Goal: Task Accomplishment & Management: Complete application form

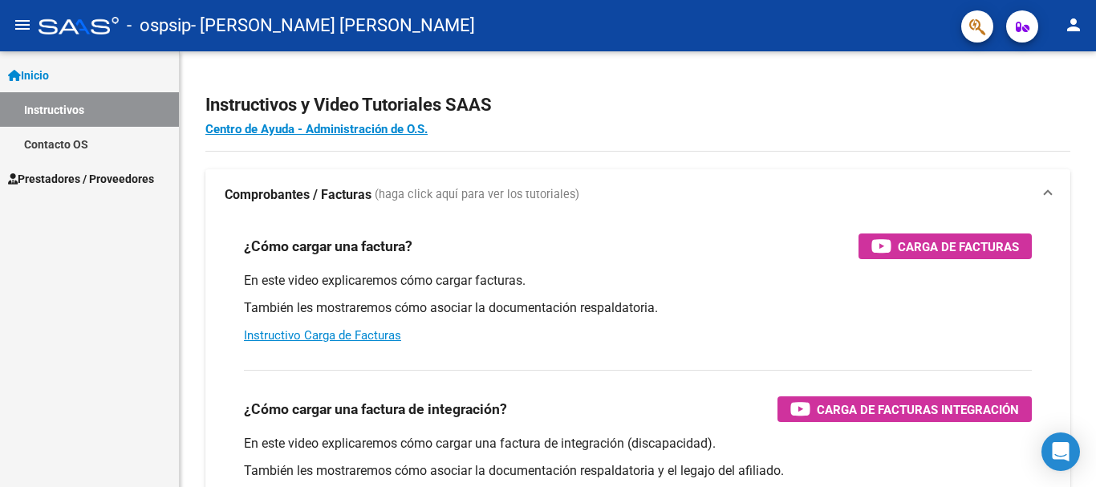
click at [128, 172] on span "Prestadores / Proveedores" at bounding box center [81, 179] width 146 height 18
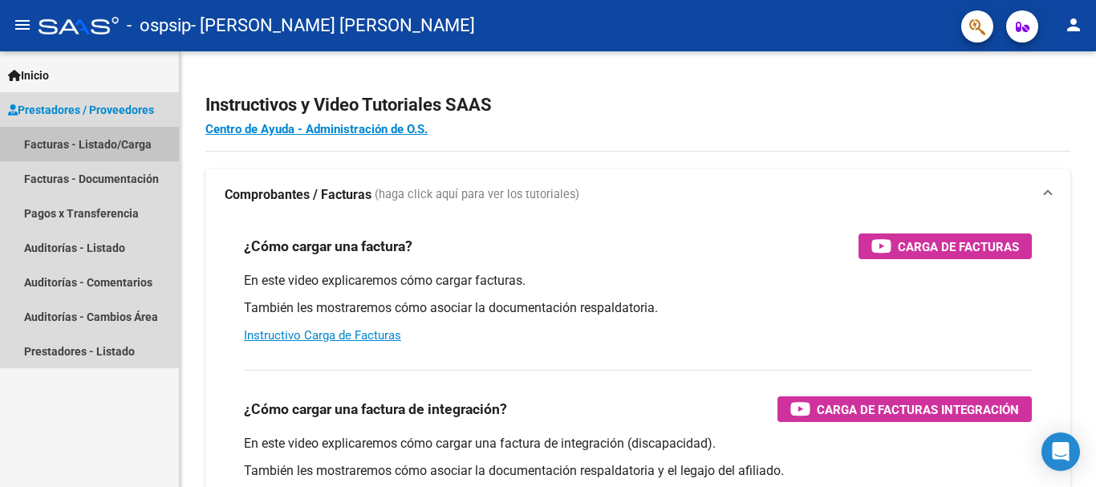
click at [134, 141] on link "Facturas - Listado/Carga" at bounding box center [89, 144] width 179 height 34
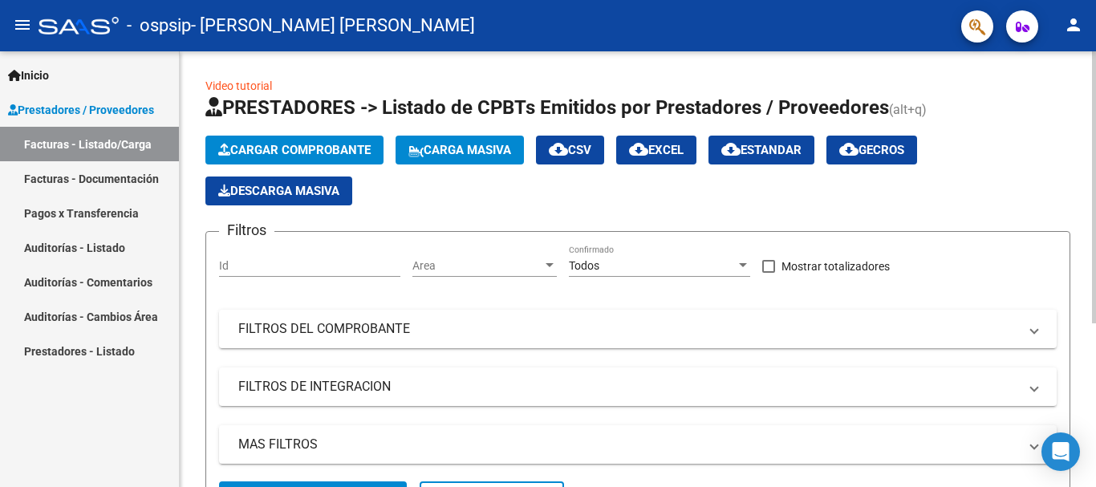
click at [286, 145] on span "Cargar Comprobante" at bounding box center [294, 150] width 152 height 14
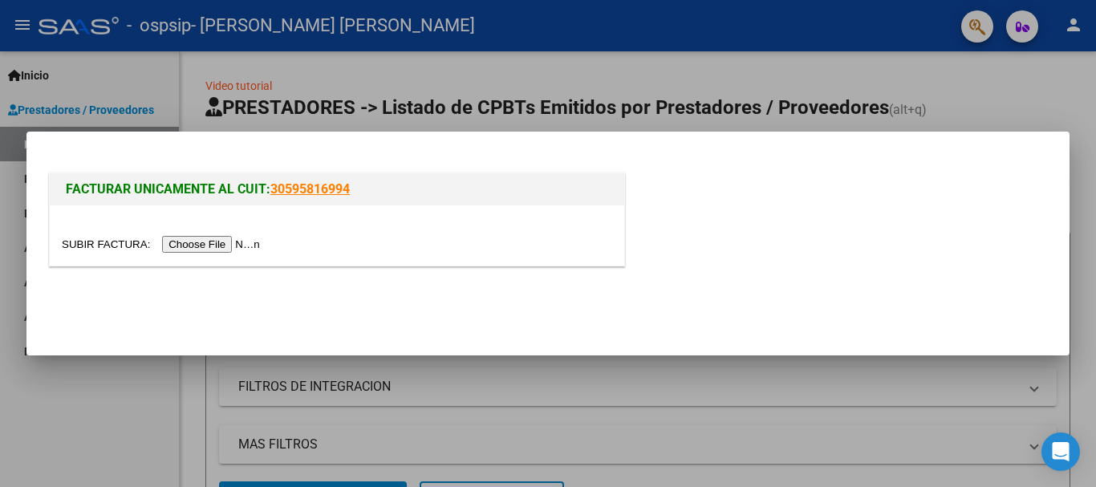
click at [221, 242] on input "file" at bounding box center [163, 244] width 203 height 17
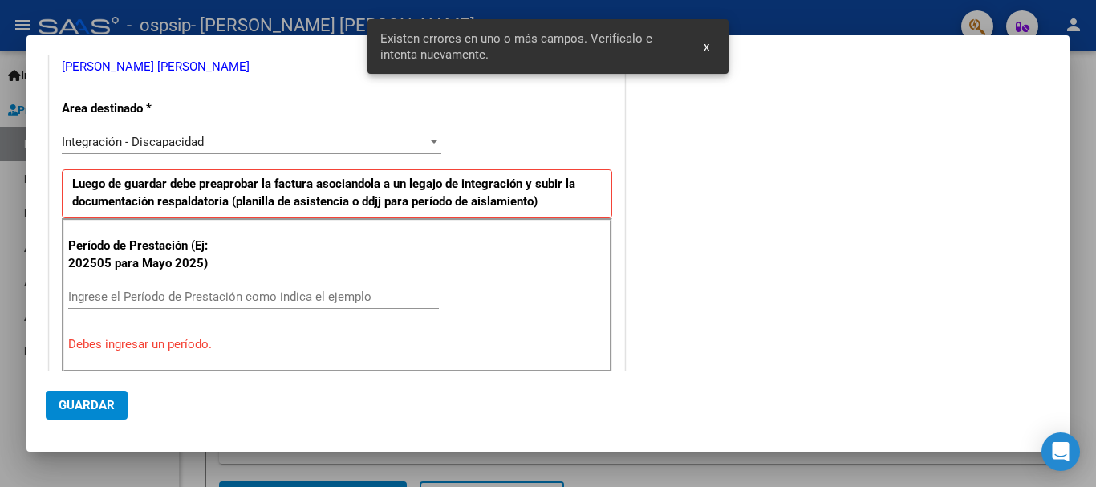
scroll to position [342, 0]
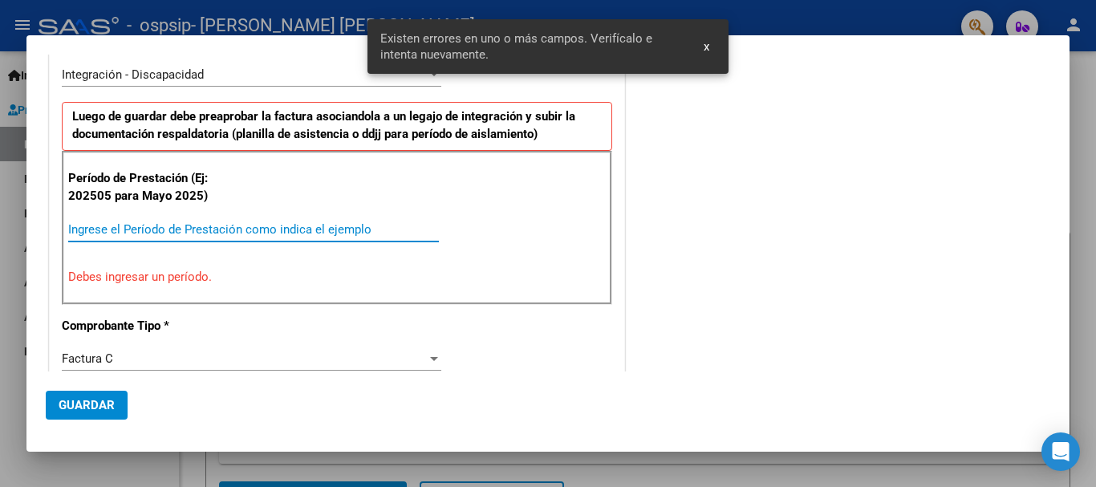
click at [114, 227] on input "Ingrese el Período de Prestación como indica el ejemplo" at bounding box center [253, 229] width 371 height 14
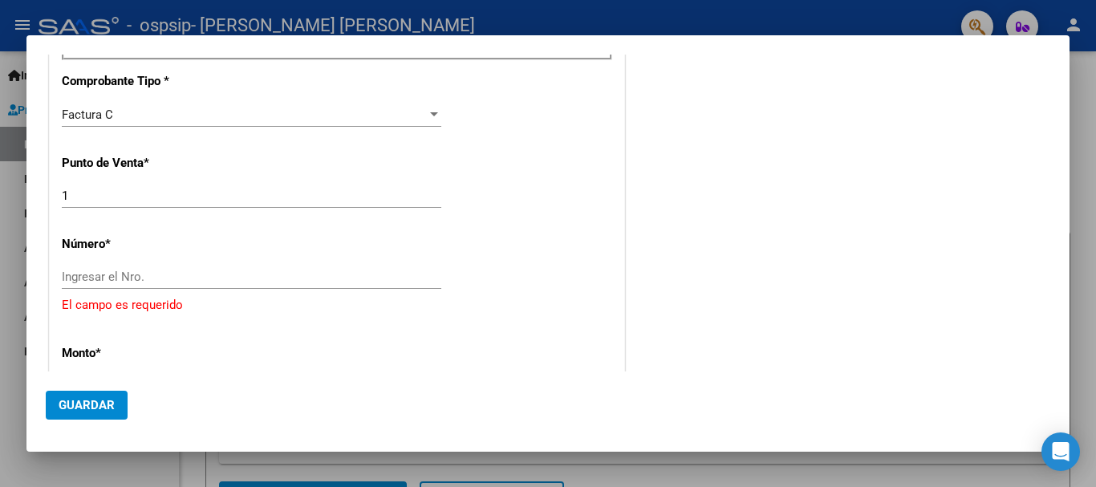
scroll to position [582, 0]
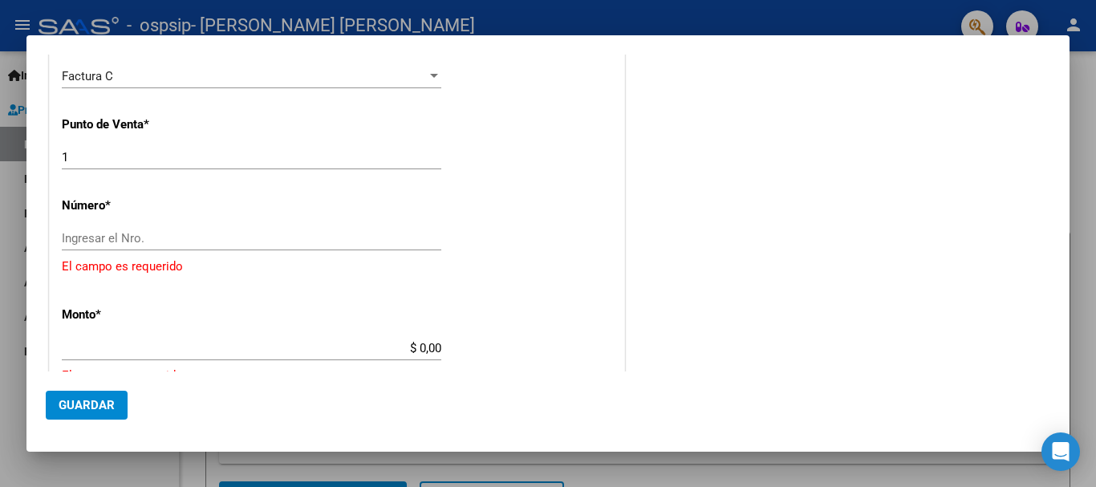
type input "202508"
click at [117, 244] on input "Ingresar el Nro." at bounding box center [251, 238] width 379 height 14
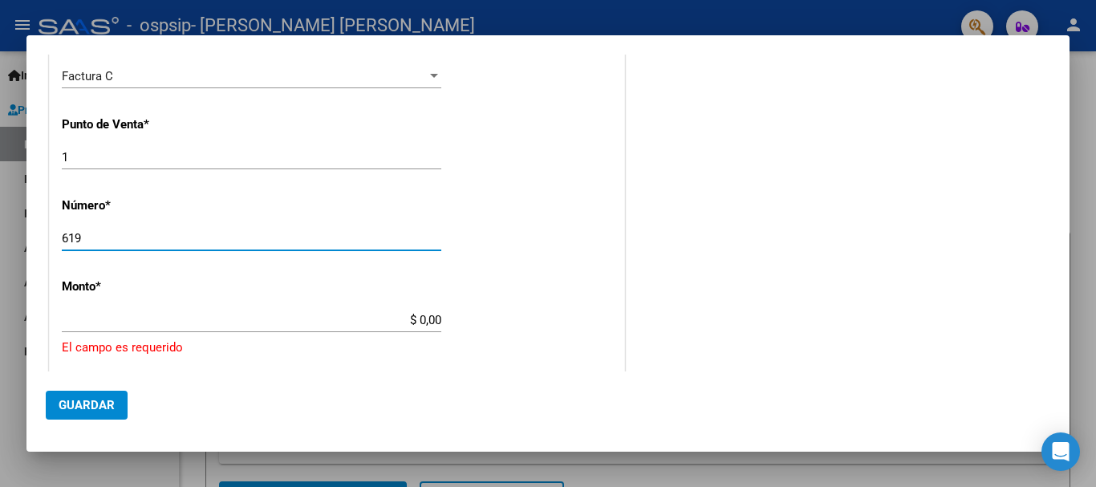
type input "619"
click at [318, 319] on input "$ 0,00" at bounding box center [251, 320] width 379 height 14
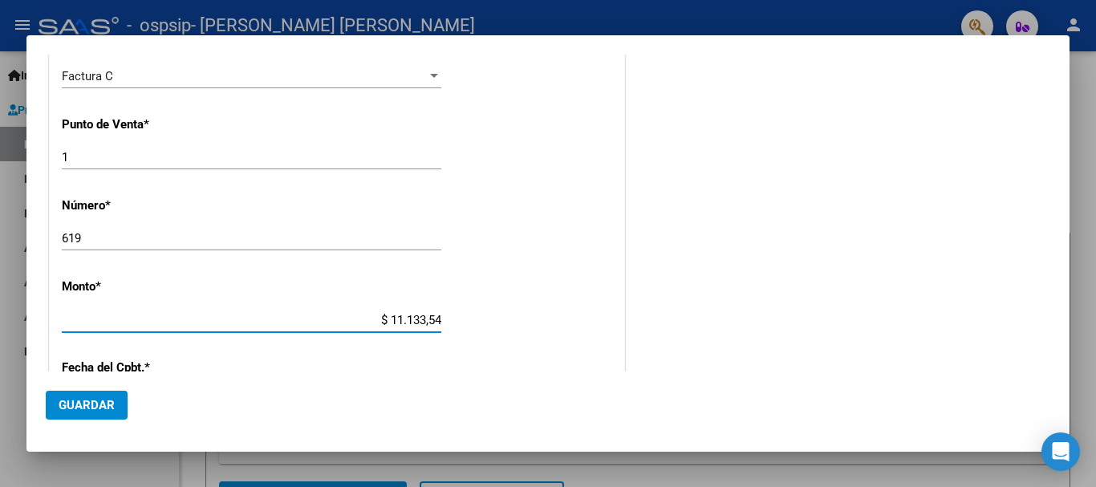
type input "$ 111.335,49"
click at [100, 400] on span "Guardar" at bounding box center [87, 405] width 56 height 14
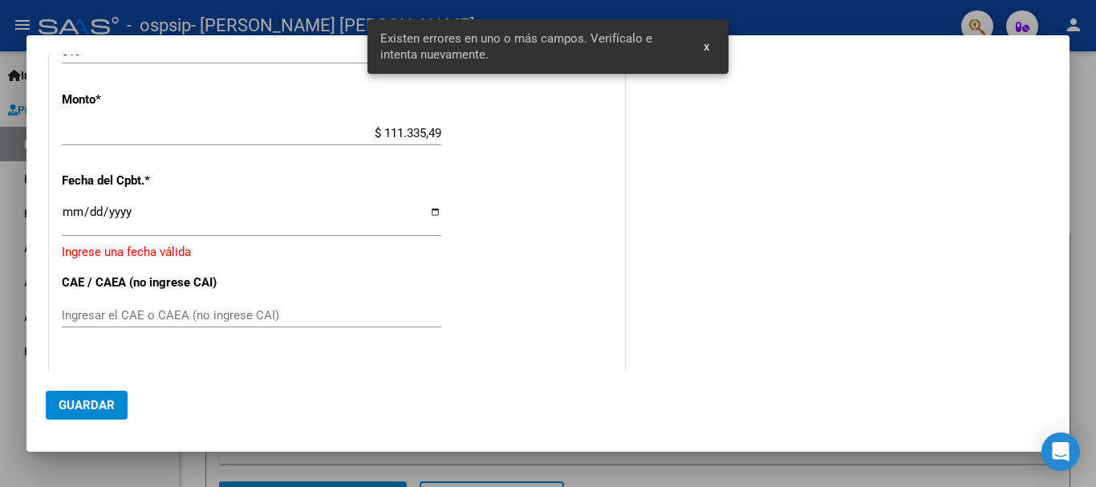
scroll to position [773, 0]
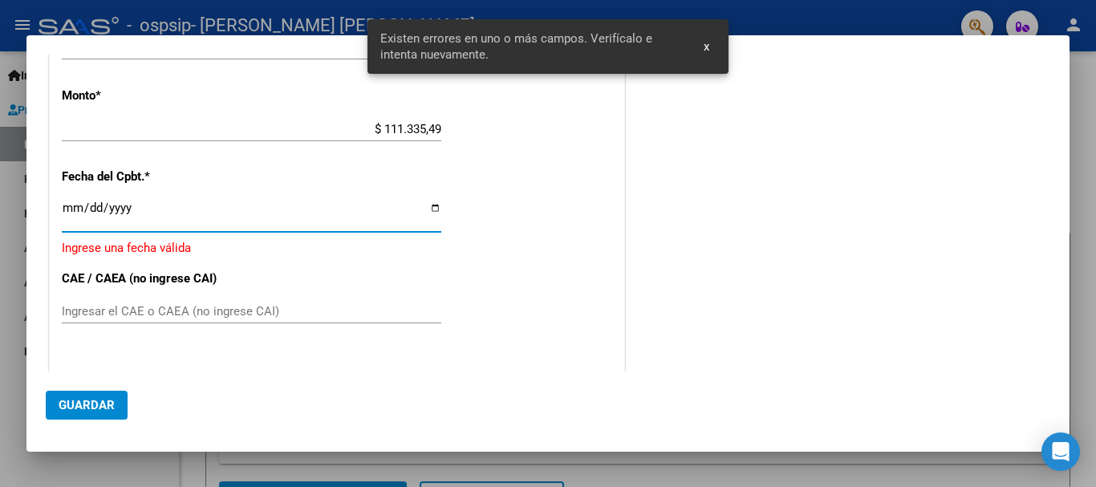
click at [428, 204] on input "Ingresar la fecha" at bounding box center [251, 214] width 379 height 26
click at [99, 205] on input "Ingresar la fecha" at bounding box center [251, 214] width 379 height 26
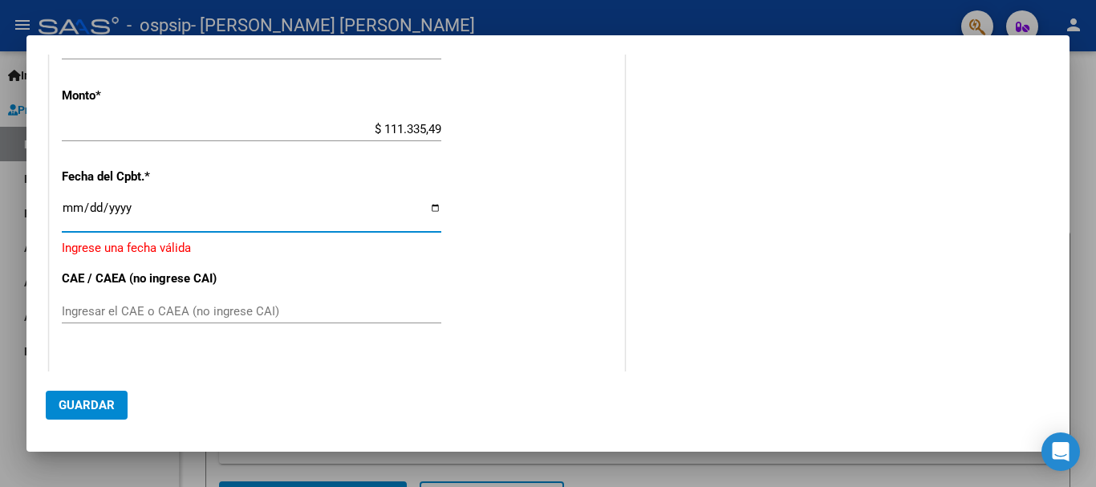
click at [77, 208] on input "Ingresar la fecha" at bounding box center [251, 214] width 379 height 26
click at [71, 202] on input "Ingresar la fecha" at bounding box center [251, 214] width 379 height 26
click at [428, 209] on input "Ingresar la fecha" at bounding box center [251, 214] width 379 height 26
type input "[DATE]"
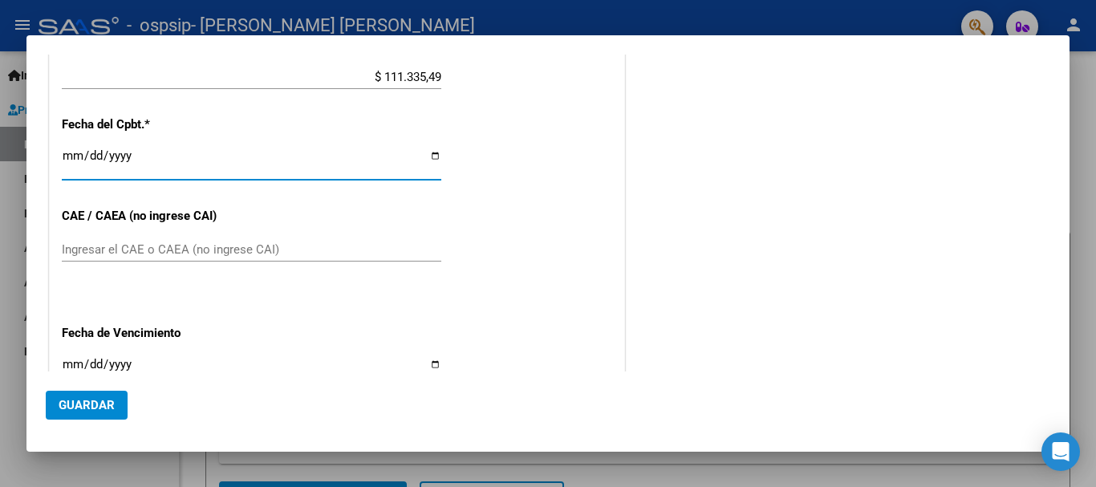
scroll to position [853, 0]
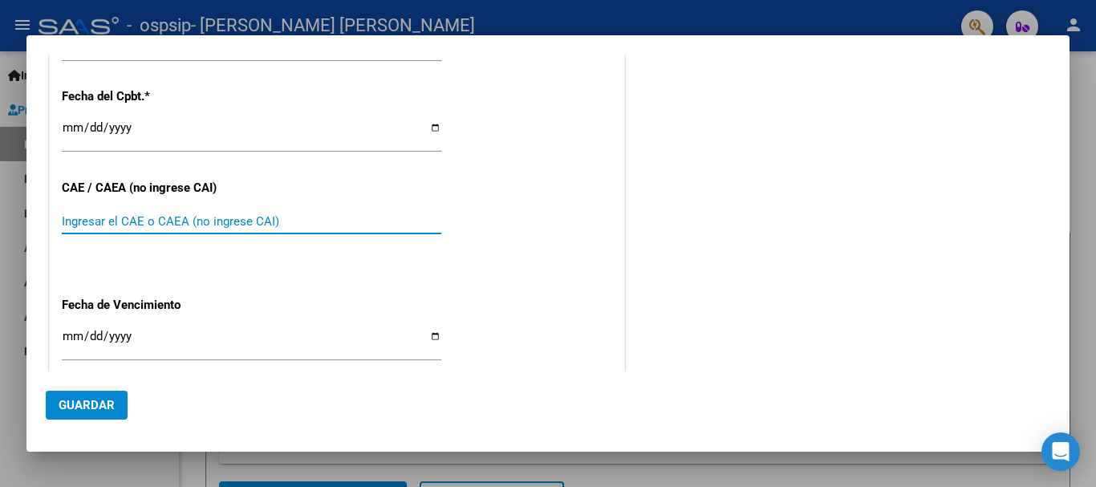
click at [204, 222] on input "Ingresar el CAE o CAEA (no ingrese CAI)" at bounding box center [251, 221] width 379 height 14
type input "75364901307035"
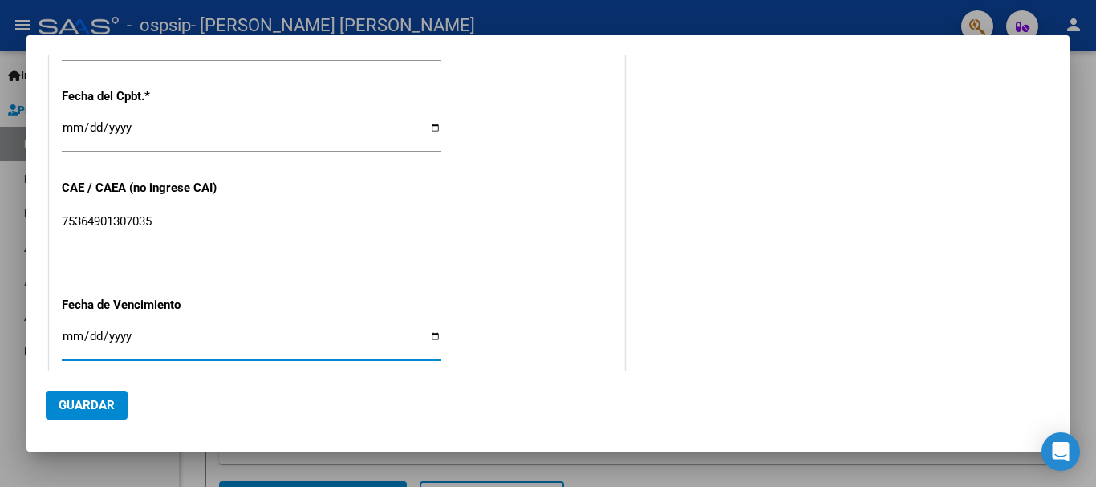
click at [430, 331] on input "Ingresar la fecha" at bounding box center [251, 343] width 379 height 26
type input "[DATE]"
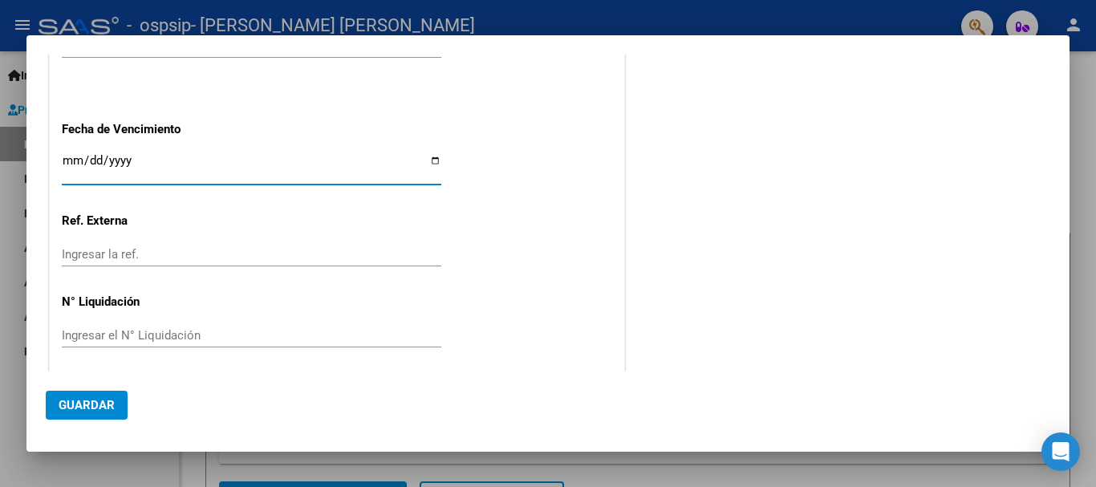
scroll to position [1036, 0]
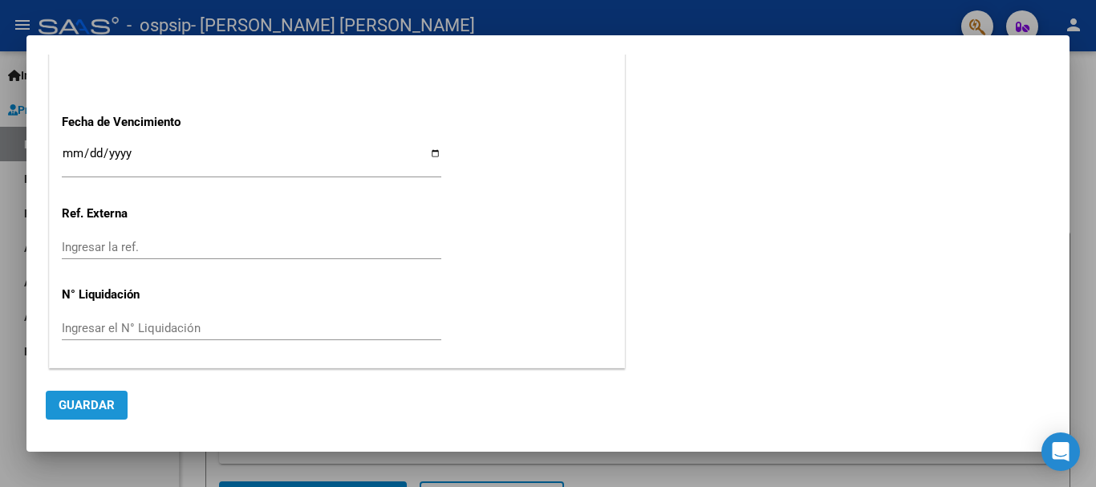
click at [100, 409] on span "Guardar" at bounding box center [87, 405] width 56 height 14
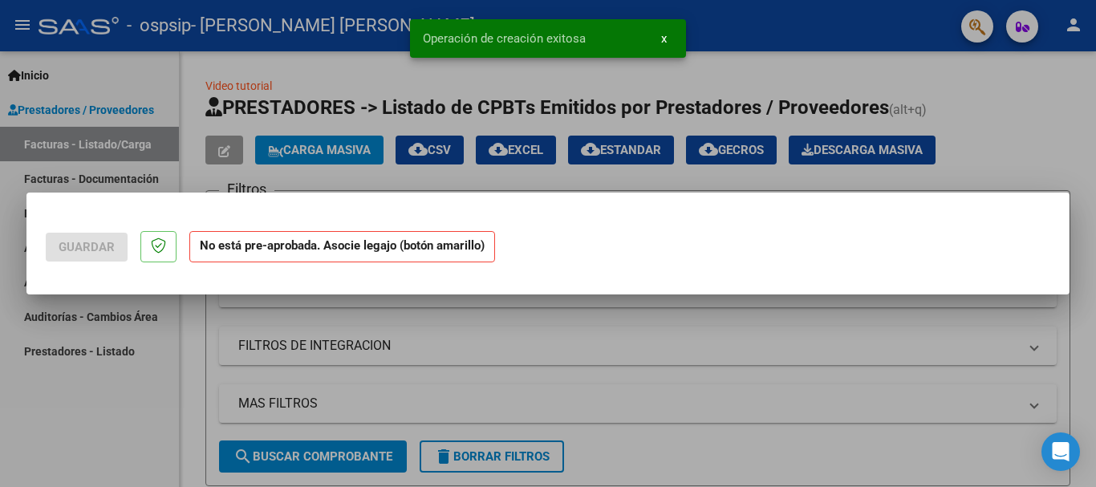
scroll to position [0, 0]
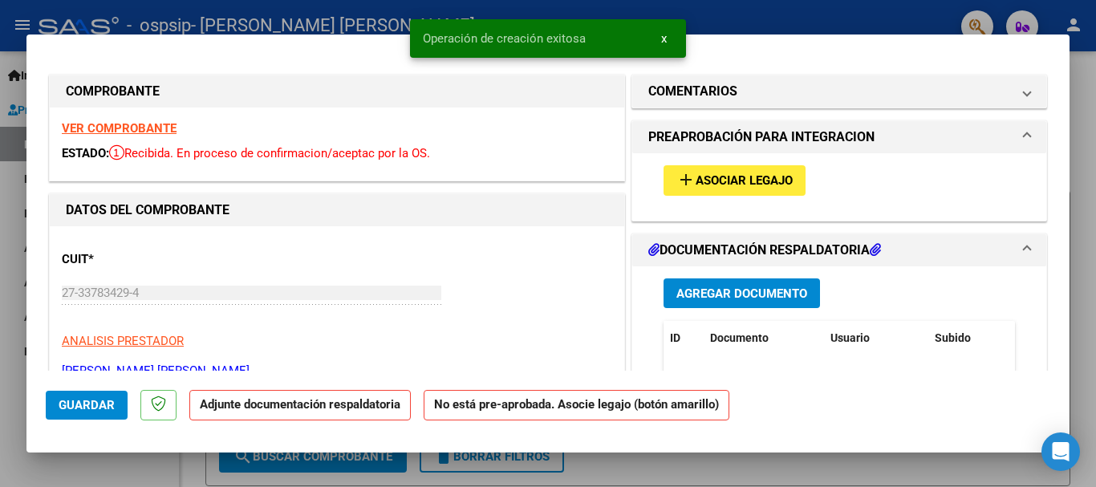
click at [668, 37] on button "x" at bounding box center [663, 38] width 31 height 29
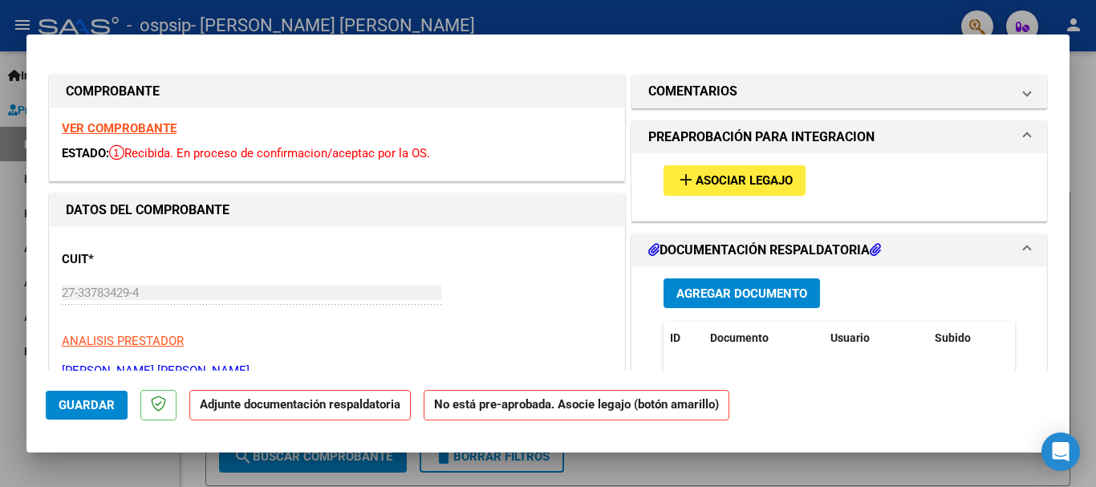
click at [706, 175] on span "Asociar Legajo" at bounding box center [743, 181] width 97 height 14
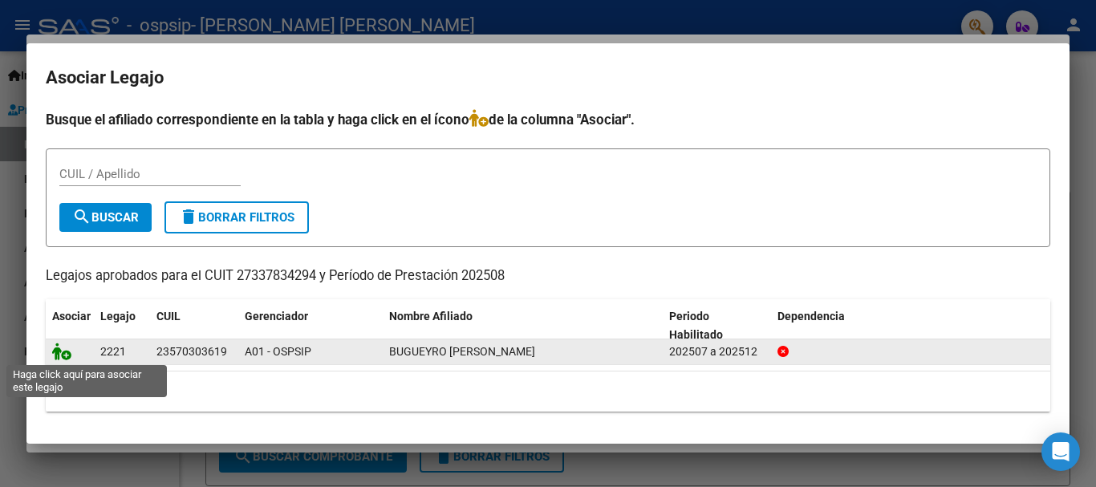
click at [59, 354] on icon at bounding box center [61, 351] width 19 height 18
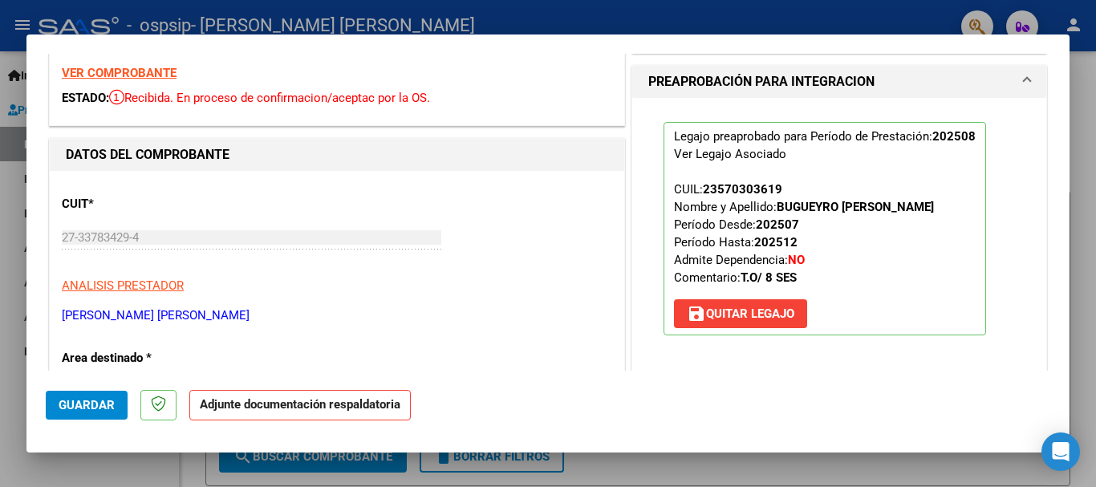
scroll to position [241, 0]
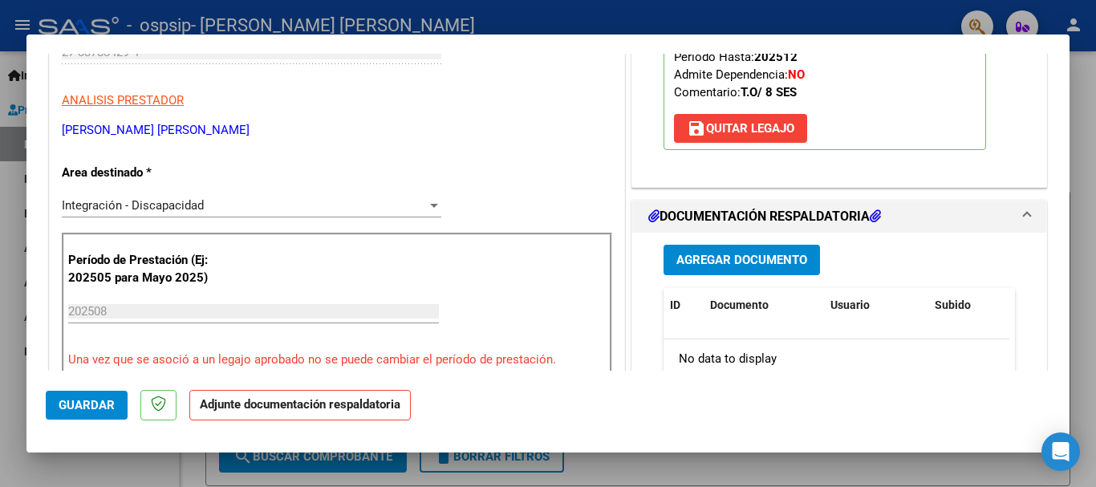
click at [782, 263] on span "Agregar Documento" at bounding box center [741, 260] width 131 height 14
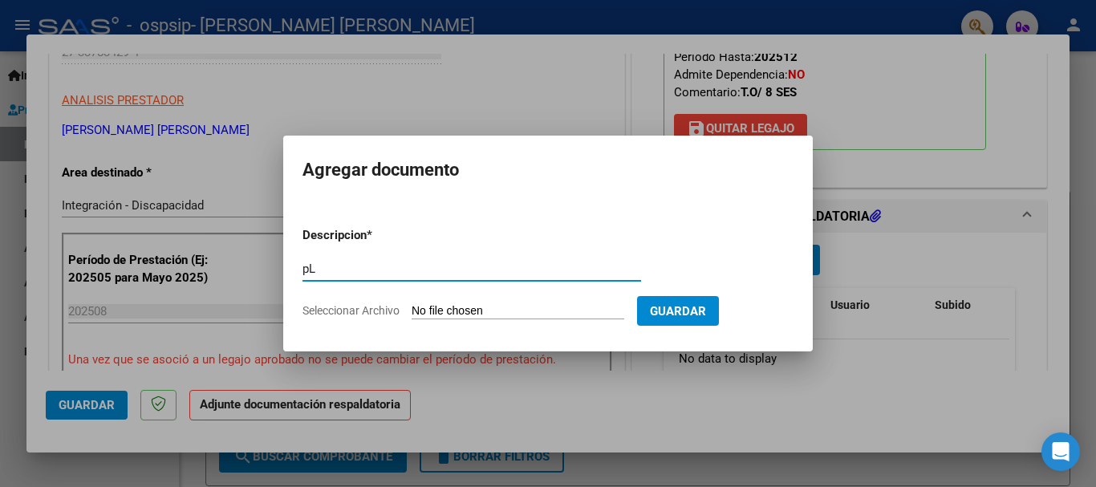
type input "p"
type input "Planilla TO Agosto 2025- Bugueyro S"
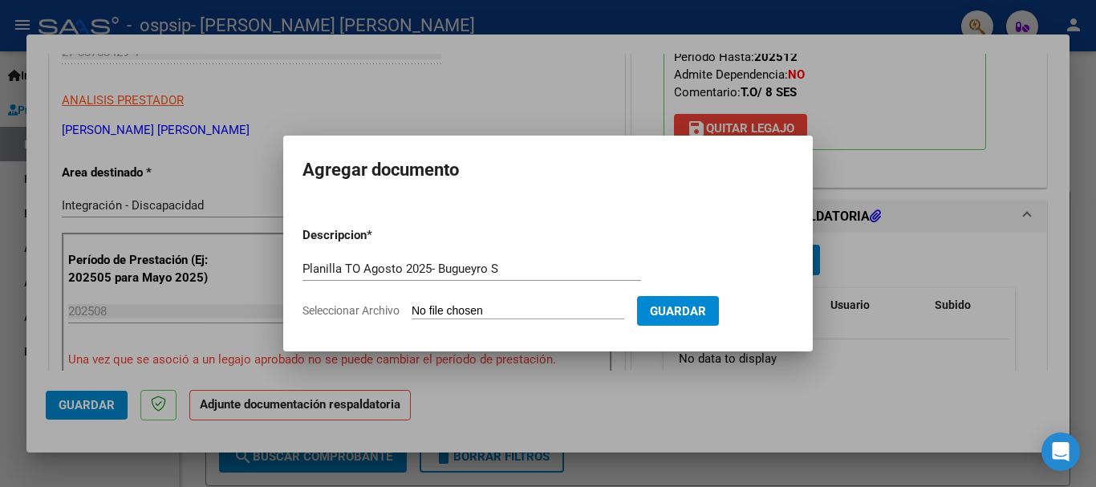
click at [477, 308] on input "Seleccionar Archivo" at bounding box center [517, 311] width 213 height 15
type input "C:\fakepath\Planilla Asistencia TO Agosto 2025- [PERSON_NAME].pdf"
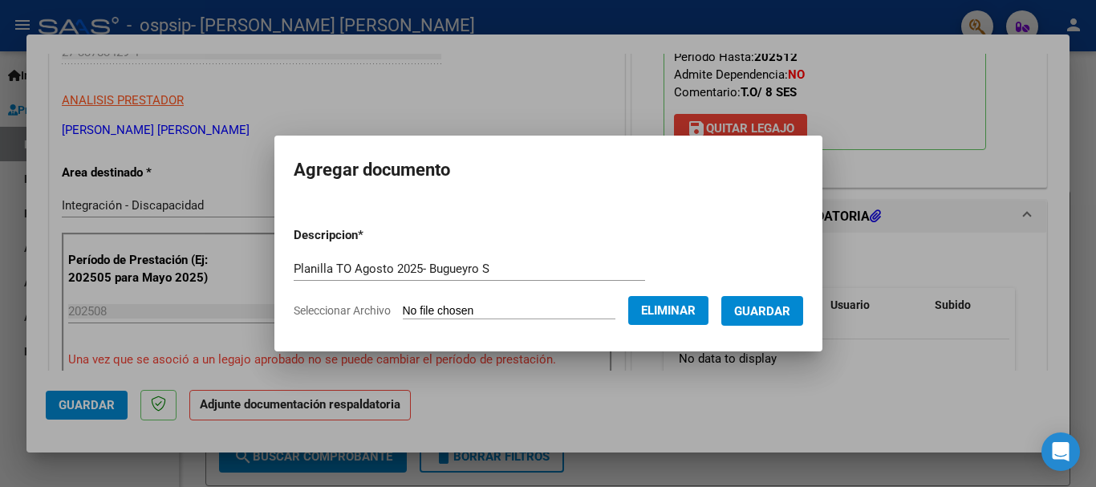
click at [768, 315] on span "Guardar" at bounding box center [762, 311] width 56 height 14
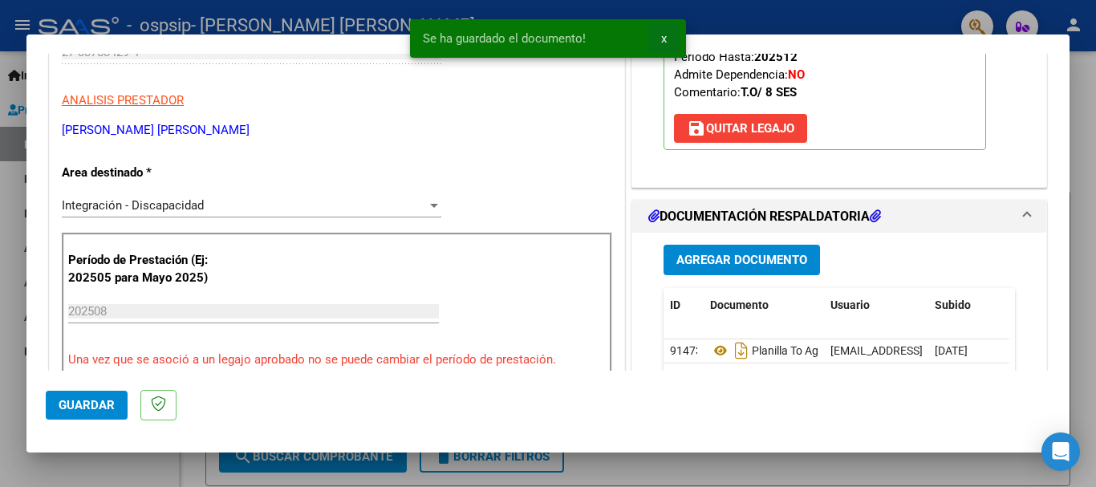
click at [662, 38] on span "x" at bounding box center [664, 38] width 6 height 14
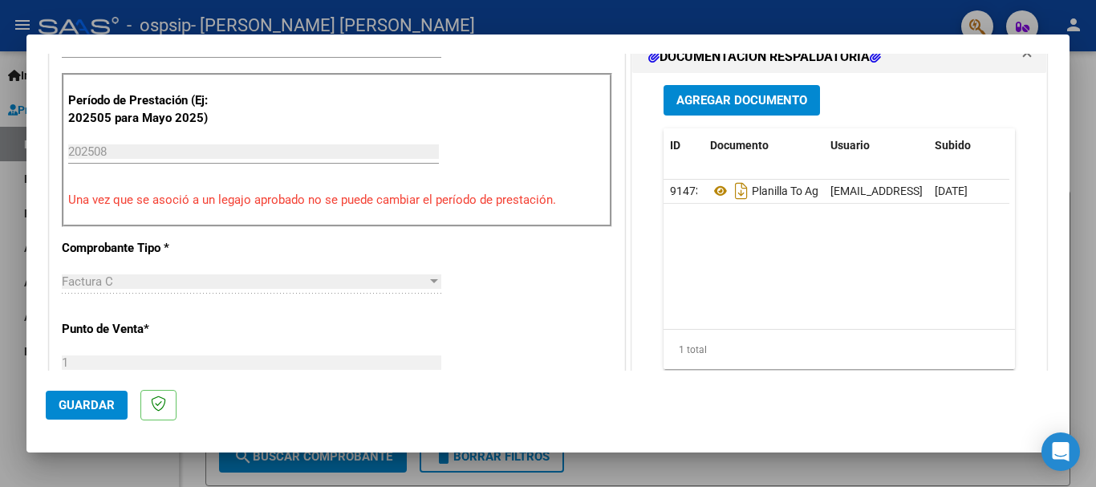
scroll to position [401, 0]
click at [61, 409] on span "Guardar" at bounding box center [87, 405] width 56 height 14
type input "$ 0,00"
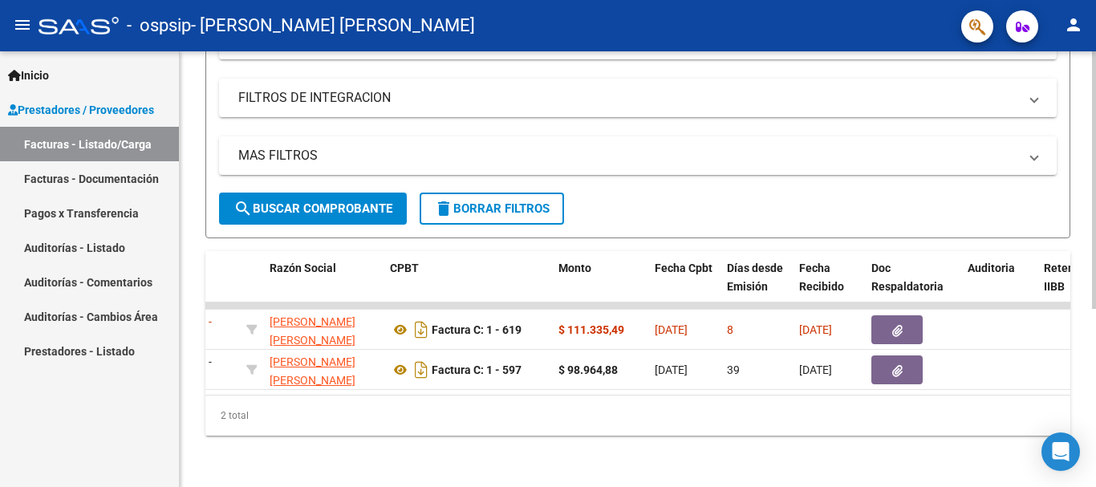
scroll to position [0, 0]
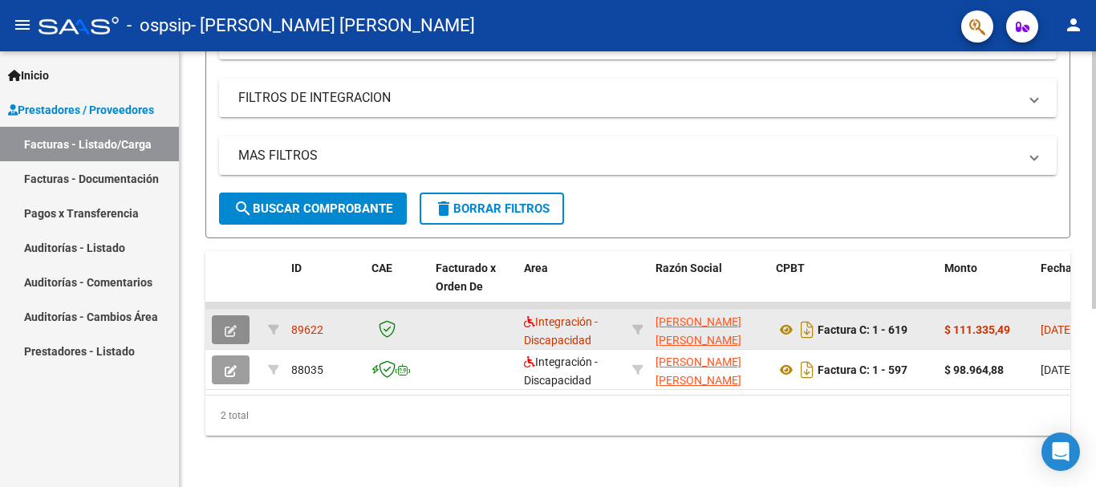
click at [232, 325] on icon "button" at bounding box center [231, 331] width 12 height 12
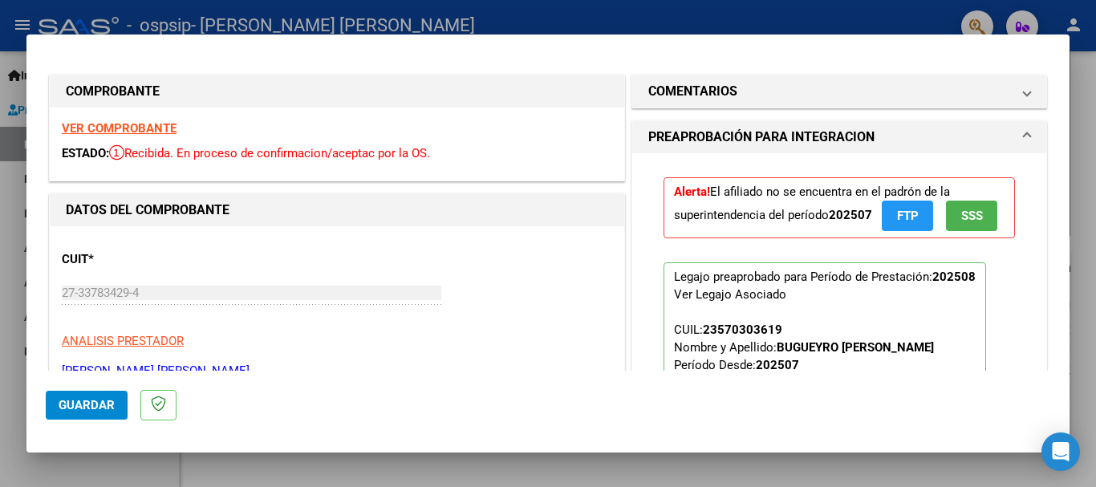
type input "$ 0,00"
